Goal: Understand site structure: Understand site structure

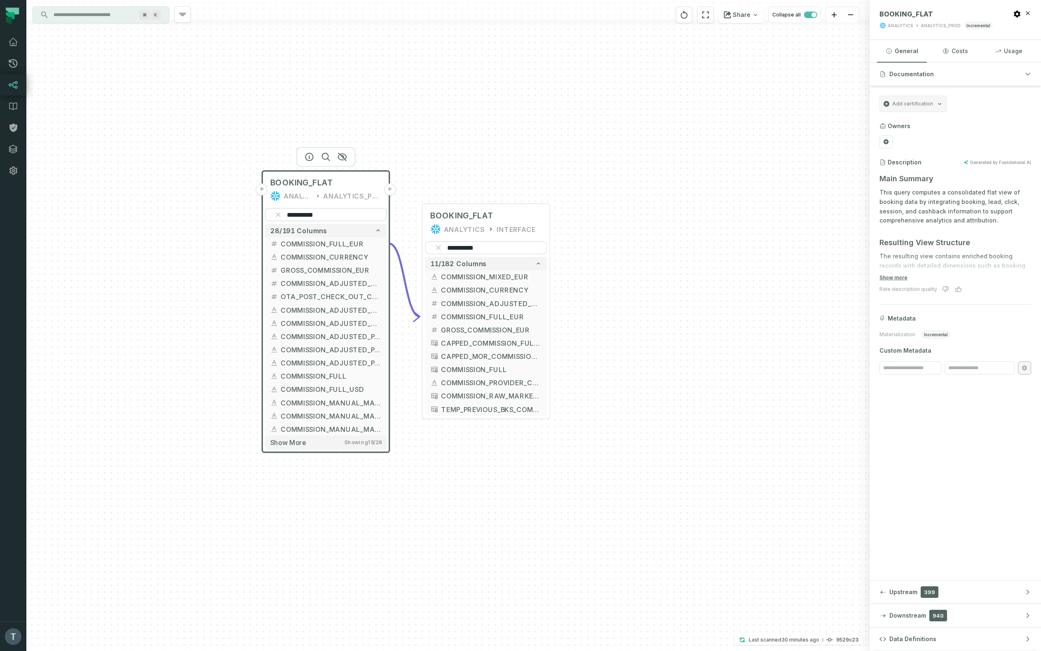
click at [260, 190] on button "+" at bounding box center [262, 189] width 12 height 12
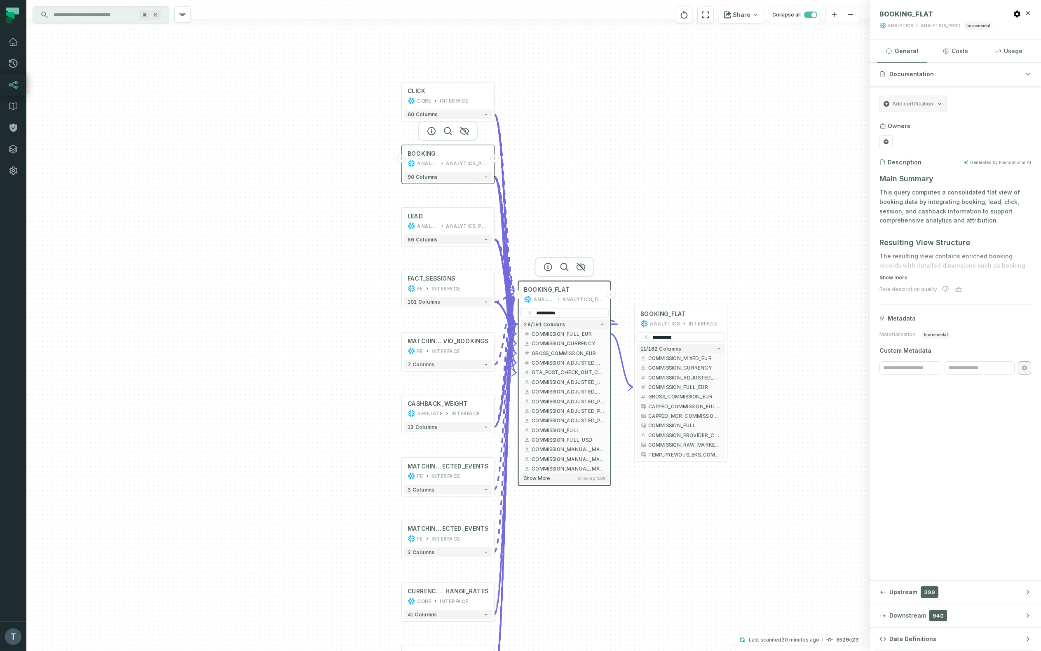
click at [403, 158] on button "+" at bounding box center [401, 158] width 9 height 9
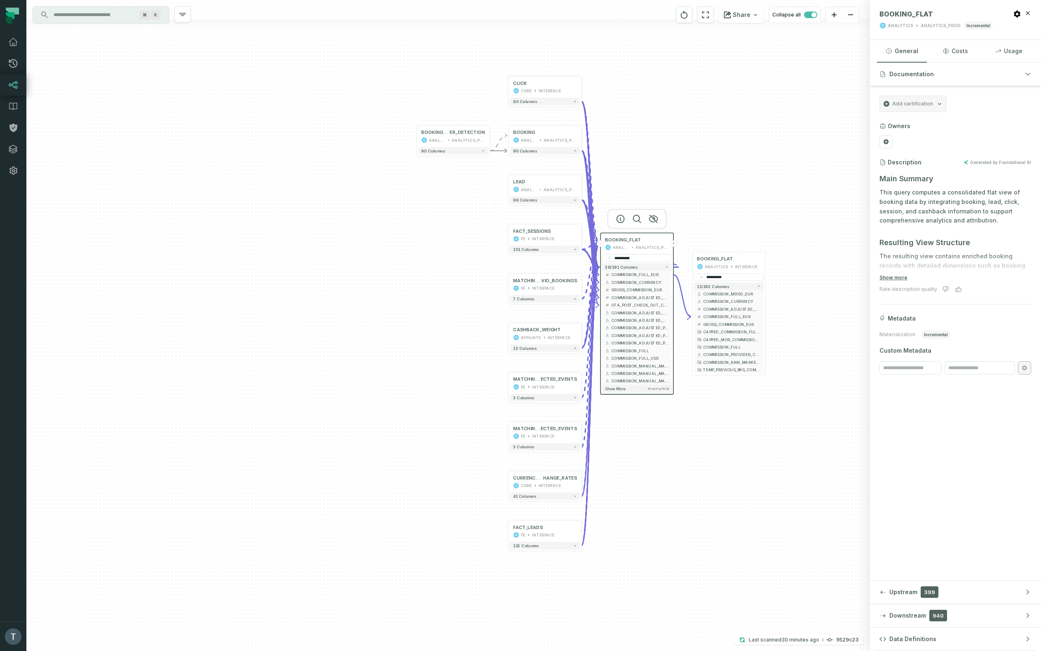
drag, startPoint x: 807, startPoint y: 380, endPoint x: 631, endPoint y: 174, distance: 271.5
click at [631, 174] on div "**********" at bounding box center [447, 325] width 843 height 651
click at [602, 244] on button "-" at bounding box center [600, 243] width 7 height 7
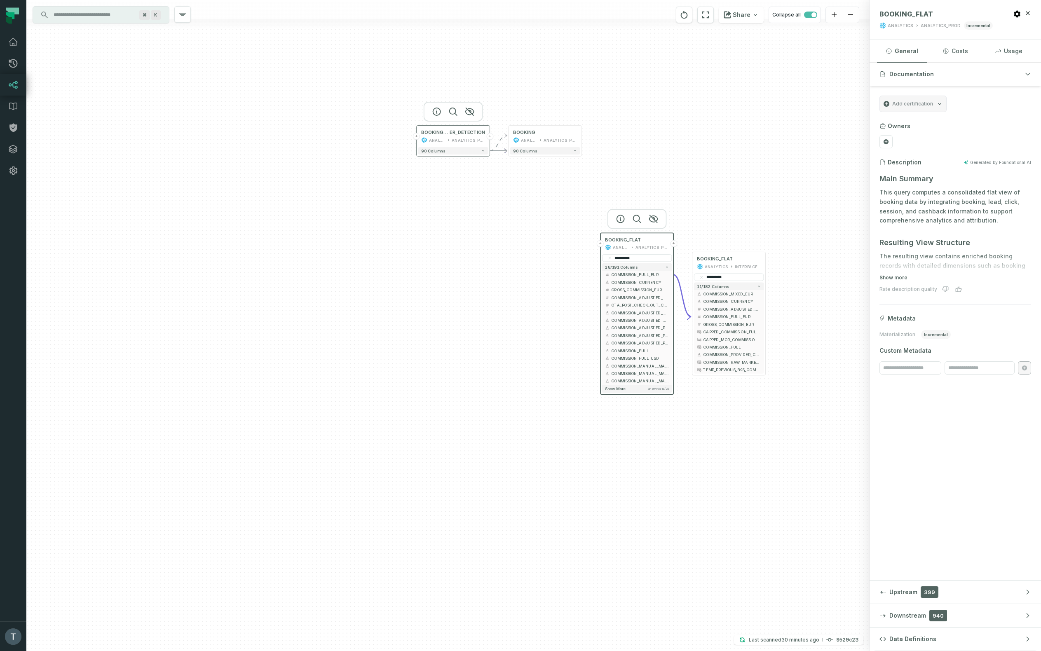
click at [418, 138] on button "+" at bounding box center [416, 136] width 7 height 7
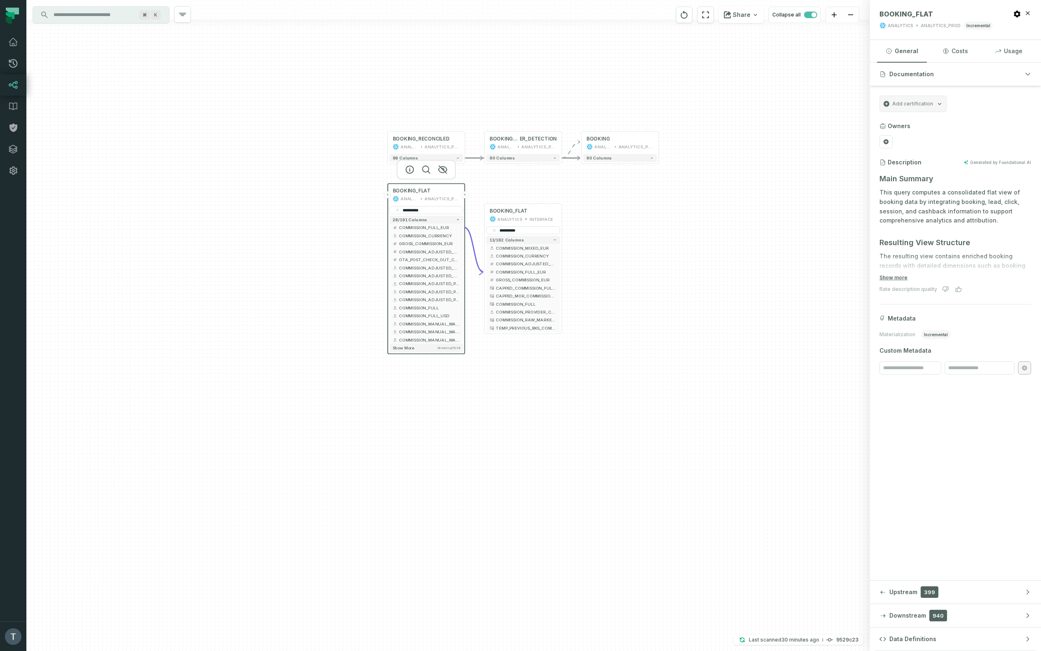
drag, startPoint x: 240, startPoint y: 347, endPoint x: 318, endPoint y: 184, distance: 180.1
click at [317, 185] on div "**********" at bounding box center [447, 325] width 843 height 651
click at [394, 190] on button "+" at bounding box center [394, 189] width 7 height 7
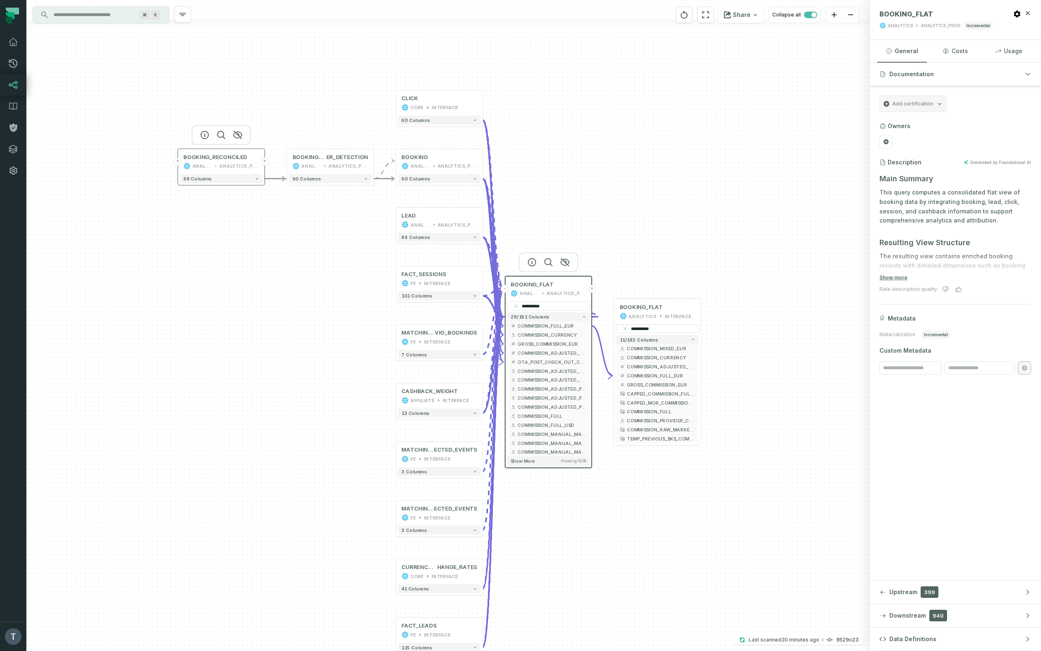
click at [178, 162] on button "+" at bounding box center [178, 161] width 8 height 8
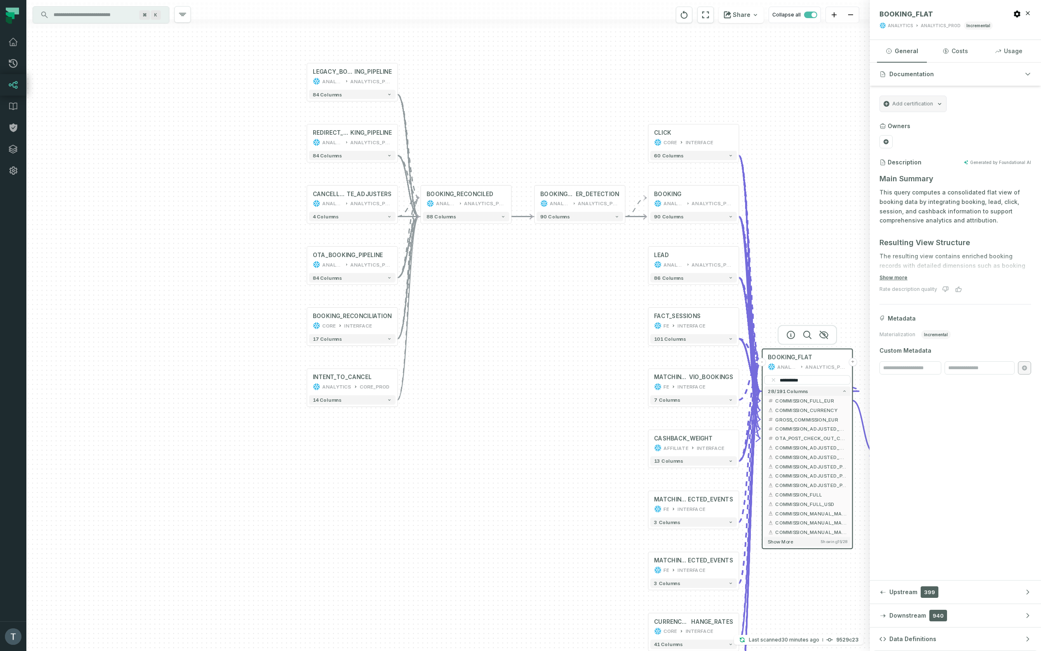
drag, startPoint x: 196, startPoint y: 308, endPoint x: 215, endPoint y: 204, distance: 105.2
click at [214, 205] on div "+ LEGACY_BOOK ING_PIPELINE ANALYTICS ANALYTICS_PROD + 84 columns + REDIRECT_BOO…" at bounding box center [447, 325] width 843 height 651
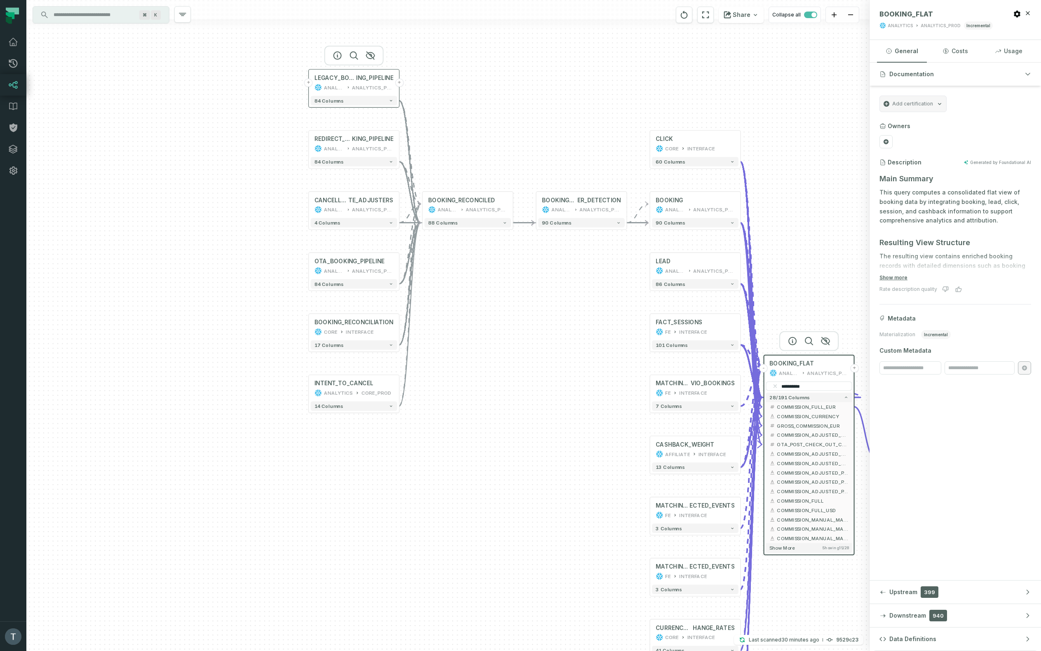
click at [309, 82] on button "+" at bounding box center [308, 82] width 9 height 9
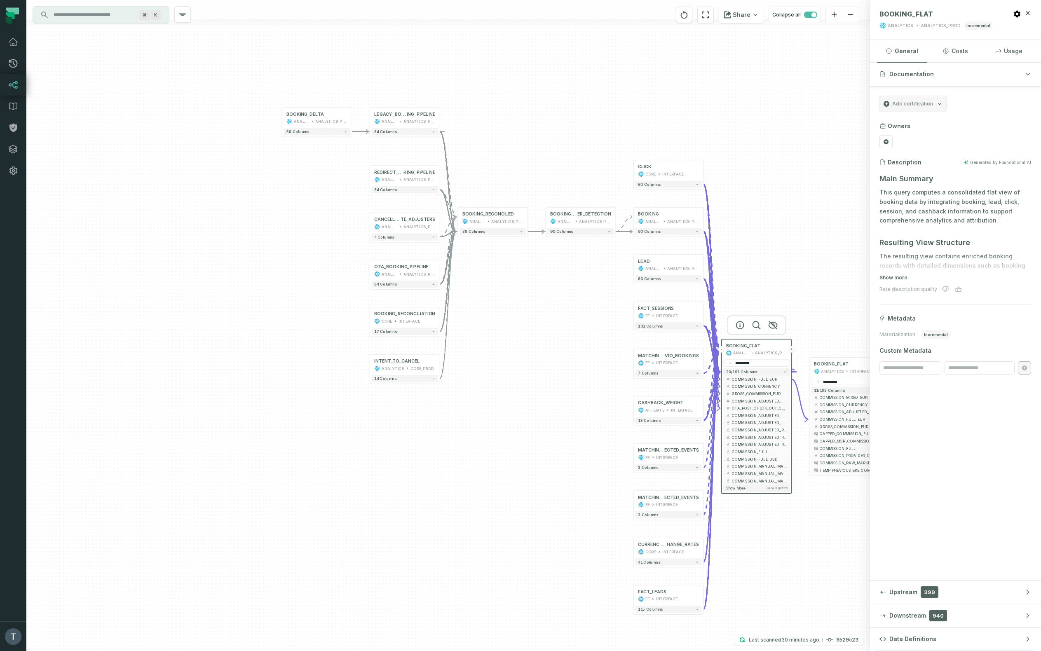
drag, startPoint x: 245, startPoint y: 314, endPoint x: 230, endPoint y: 139, distance: 175.4
click at [230, 139] on div "+ BOOKING_DELTA ANALYTICS ANALYTICS_PROD + 58 columns - LEGACY_BOOK ING_PIPELIN…" at bounding box center [447, 325] width 843 height 651
